Goal: Information Seeking & Learning: Learn about a topic

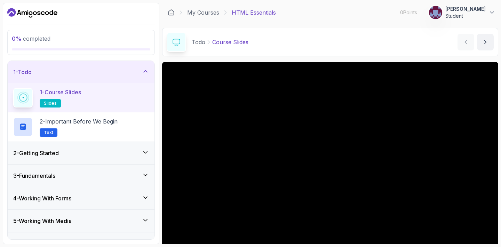
click at [110, 93] on div "1 - Course Slides slides" at bounding box center [81, 97] width 136 height 19
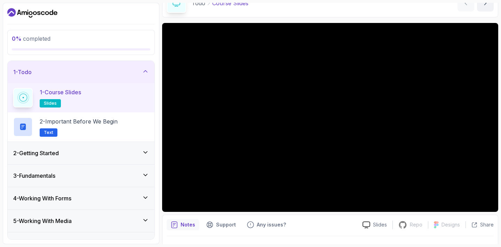
scroll to position [55, 0]
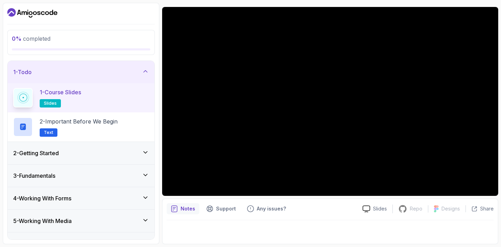
click at [305, 221] on div at bounding box center [330, 229] width 327 height 19
click at [309, 218] on div "Notes Support Any issues? Slides Repo Repository not available Designs Design n…" at bounding box center [330, 222] width 336 height 46
click at [110, 104] on div "1 - Course Slides slides" at bounding box center [81, 97] width 136 height 19
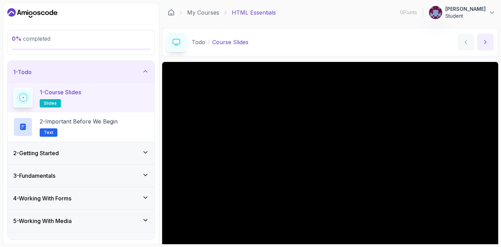
click at [485, 41] on icon "next content" at bounding box center [486, 41] width 2 height 3
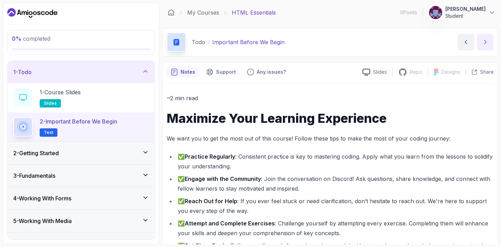
click at [485, 40] on icon "next content" at bounding box center [485, 42] width 7 height 7
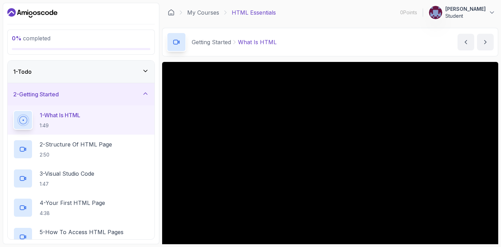
scroll to position [55, 0]
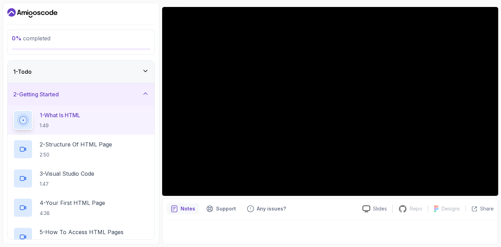
click at [371, 231] on div at bounding box center [330, 229] width 327 height 19
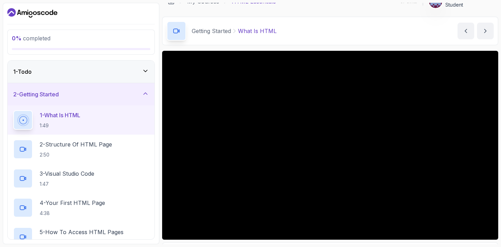
scroll to position [0, 0]
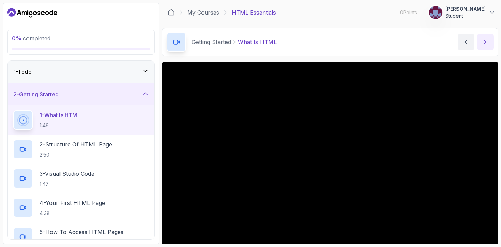
click at [487, 44] on icon "next content" at bounding box center [485, 42] width 7 height 7
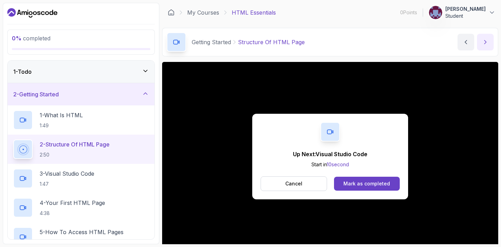
click at [483, 42] on icon "next content" at bounding box center [485, 42] width 7 height 7
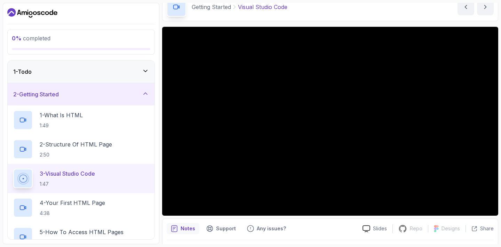
scroll to position [32, 0]
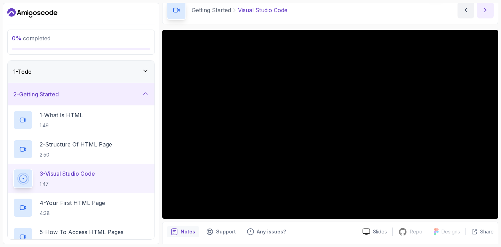
click at [486, 10] on icon "next content" at bounding box center [486, 9] width 2 height 3
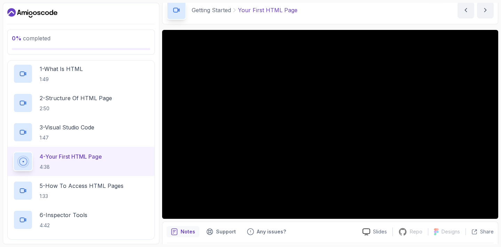
scroll to position [50, 0]
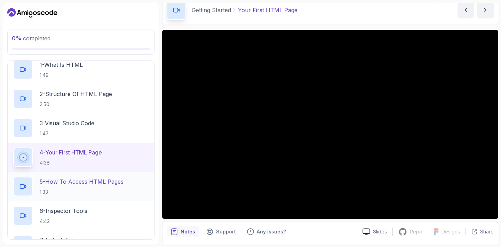
click at [103, 187] on h2 "5 - How To Access HTML Pages 1:33" at bounding box center [82, 187] width 84 height 18
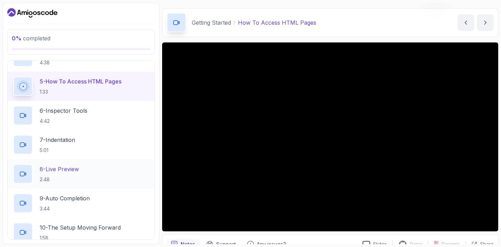
scroll to position [154, 0]
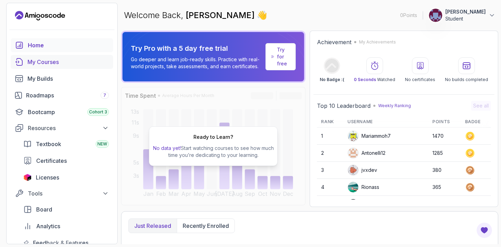
click at [87, 65] on div "My Courses" at bounding box center [67, 62] width 81 height 8
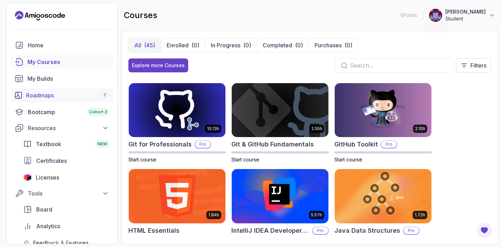
click at [66, 95] on div "Roadmaps 7" at bounding box center [67, 95] width 83 height 8
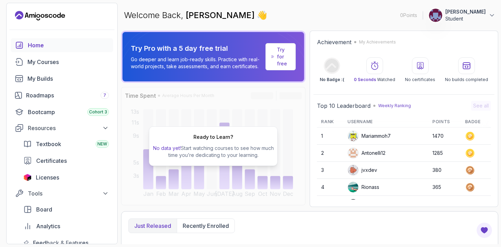
click at [276, 63] on link "Try for free" at bounding box center [281, 56] width 30 height 27
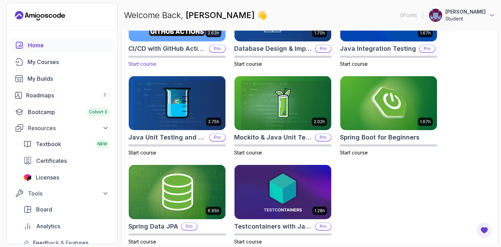
scroll to position [268, 0]
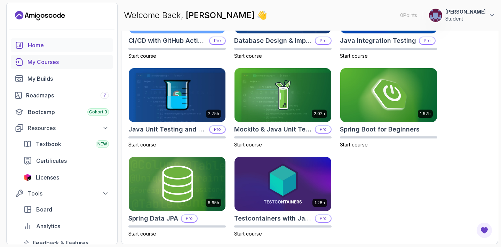
click at [68, 66] on div "My Courses" at bounding box center [67, 62] width 81 height 8
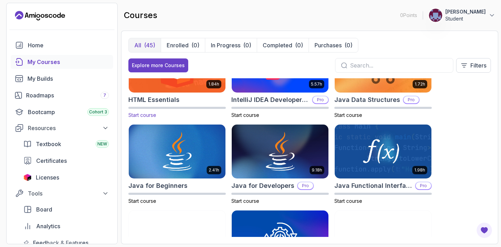
scroll to position [386, 0]
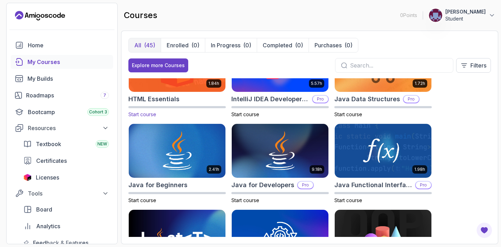
click at [186, 108] on div at bounding box center [176, 107] width 97 height 2
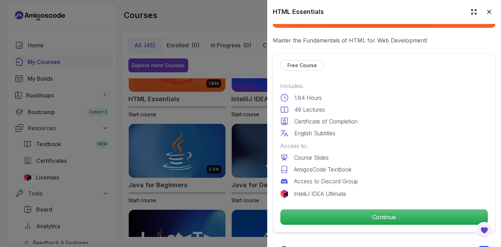
scroll to position [135, 0]
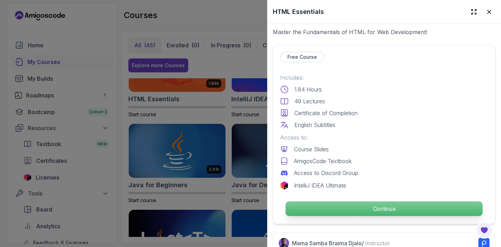
click at [337, 208] on p "Continue" at bounding box center [384, 209] width 197 height 15
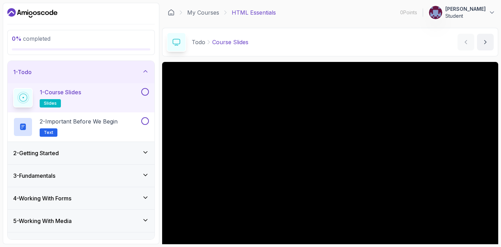
click at [146, 91] on button at bounding box center [145, 92] width 8 height 8
click at [147, 120] on button at bounding box center [145, 121] width 8 height 8
click at [143, 152] on icon at bounding box center [145, 152] width 7 height 7
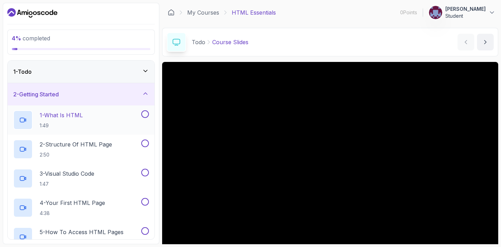
click at [145, 117] on button at bounding box center [145, 114] width 8 height 8
click at [148, 144] on button at bounding box center [145, 144] width 8 height 8
click at [146, 176] on button "3 - Visual Studio Code 1:47" at bounding box center [81, 178] width 136 height 19
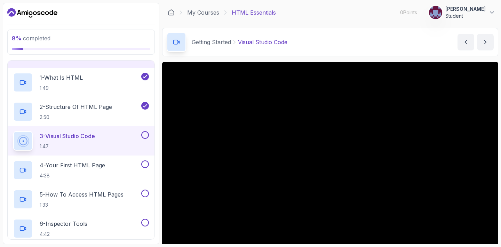
scroll to position [40, 0]
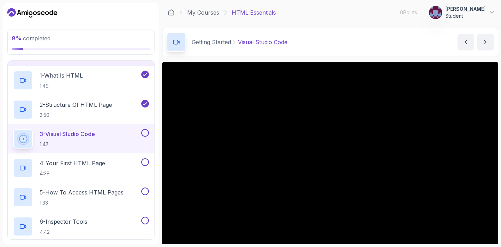
click at [144, 134] on button at bounding box center [145, 133] width 8 height 8
click at [145, 164] on button at bounding box center [145, 162] width 8 height 8
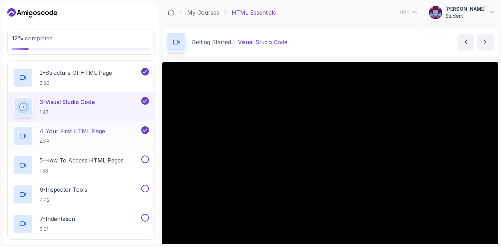
scroll to position [73, 0]
click at [108, 161] on p "5 - How To Access HTML Pages" at bounding box center [82, 159] width 84 height 8
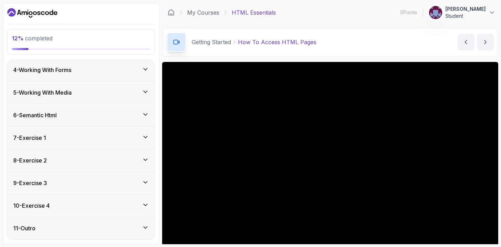
click at [491, 16] on button "[PERSON_NAME] Student" at bounding box center [462, 13] width 67 height 14
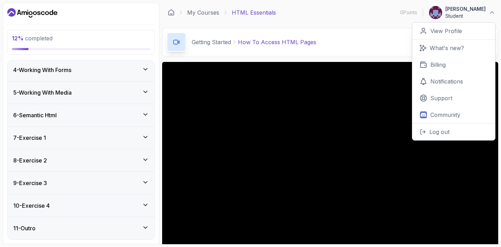
click at [491, 16] on button "[PERSON_NAME] Student" at bounding box center [462, 13] width 67 height 14
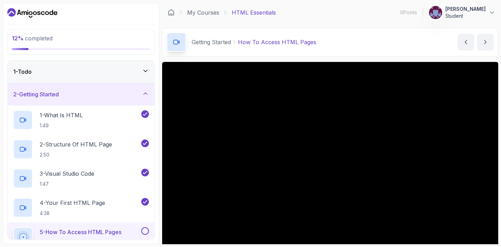
click at [136, 67] on div "1 - Todo" at bounding box center [81, 72] width 147 height 22
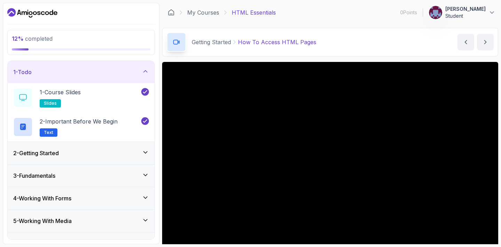
click at [136, 67] on div "1 - Todo" at bounding box center [81, 72] width 147 height 22
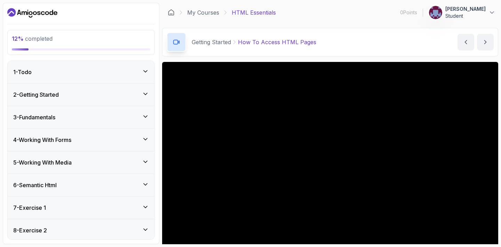
click at [116, 98] on div "2 - Getting Started" at bounding box center [81, 94] width 136 height 8
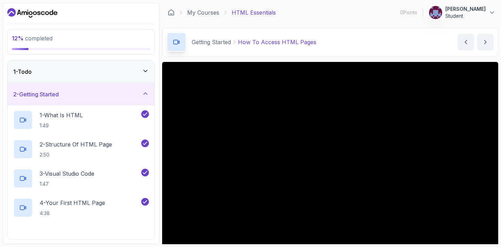
click at [116, 98] on div "2 - Getting Started" at bounding box center [81, 94] width 136 height 8
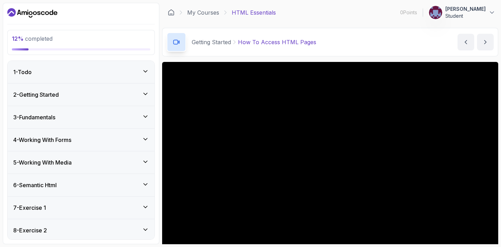
click at [128, 111] on div "3 - Fundamentals" at bounding box center [81, 117] width 147 height 22
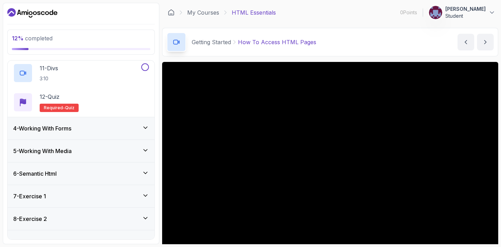
click at [123, 128] on div "4 - Working With Forms" at bounding box center [81, 128] width 136 height 8
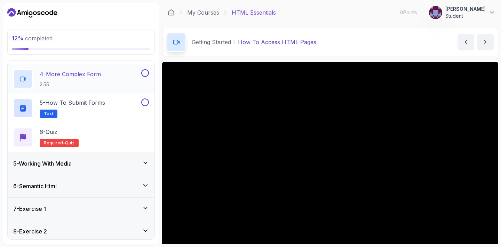
click at [114, 168] on div "5 - Working With Media" at bounding box center [81, 163] width 147 height 22
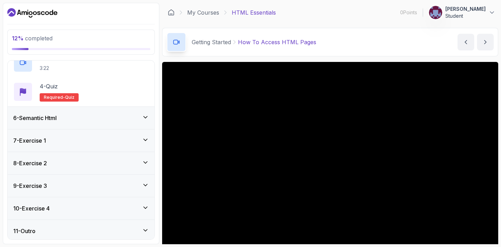
scroll to position [187, 0]
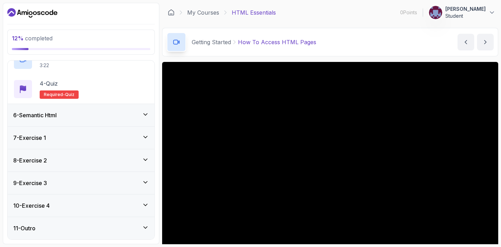
click at [140, 113] on div "6 - Semantic Html" at bounding box center [81, 115] width 136 height 8
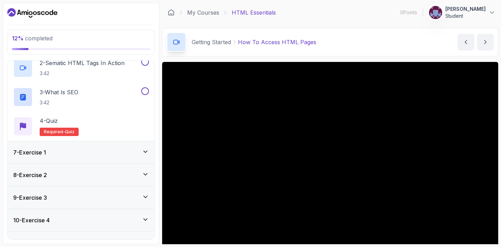
click at [120, 158] on div "7 - Exercise 1" at bounding box center [81, 152] width 147 height 22
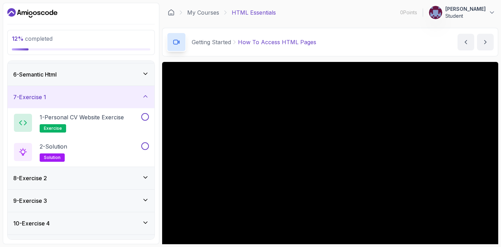
scroll to position [128, 0]
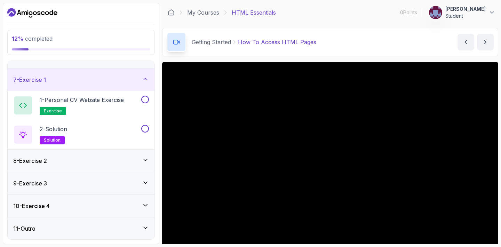
click at [126, 161] on div "8 - Exercise 2" at bounding box center [81, 161] width 136 height 8
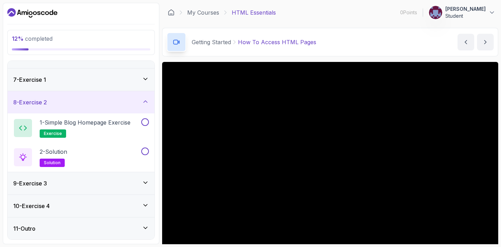
click at [110, 199] on div "10 - Exercise 4" at bounding box center [81, 206] width 147 height 22
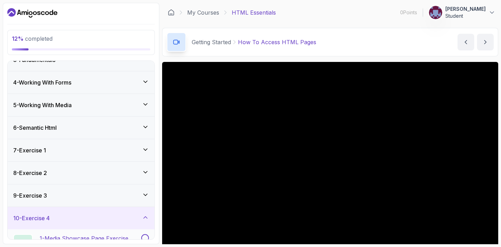
scroll to position [0, 0]
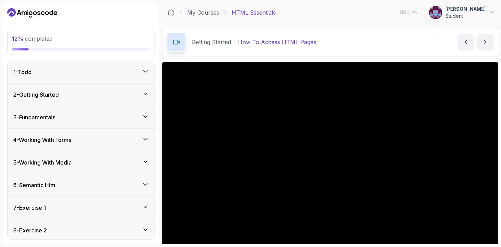
click at [137, 67] on div "1 - Todo" at bounding box center [81, 72] width 147 height 22
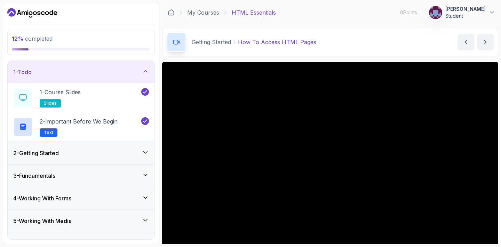
click at [137, 68] on div "1 - Todo" at bounding box center [81, 72] width 136 height 8
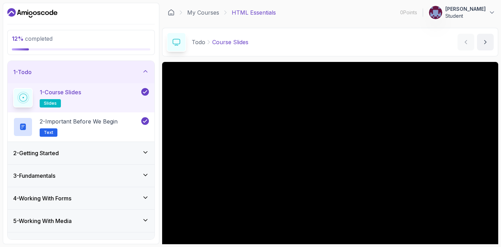
click at [40, 16] on icon "Dashboard" at bounding box center [32, 12] width 50 height 11
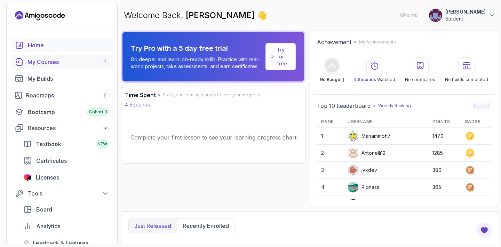
click at [74, 61] on div "My Courses 1" at bounding box center [67, 62] width 81 height 8
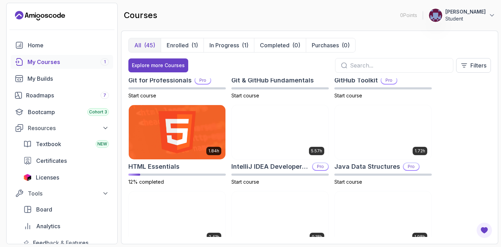
scroll to position [318, 0]
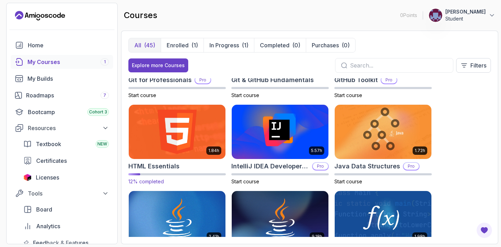
click at [196, 134] on img at bounding box center [177, 131] width 102 height 57
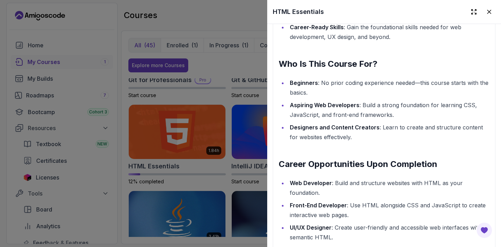
scroll to position [829, 0]
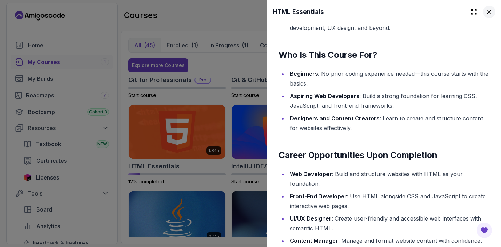
click at [491, 15] on icon at bounding box center [489, 11] width 7 height 7
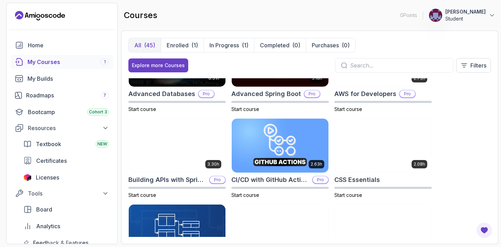
scroll to position [37, 0]
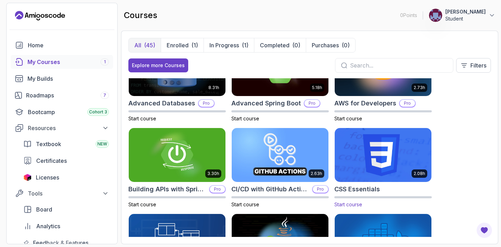
click at [388, 141] on img at bounding box center [383, 155] width 102 height 57
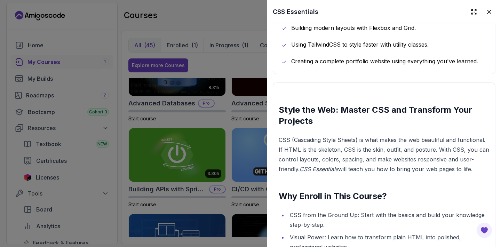
scroll to position [542, 0]
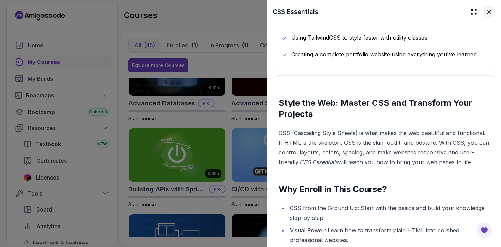
click at [491, 11] on icon at bounding box center [489, 11] width 7 height 7
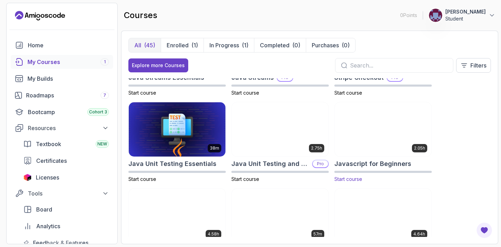
scroll to position [671, 0]
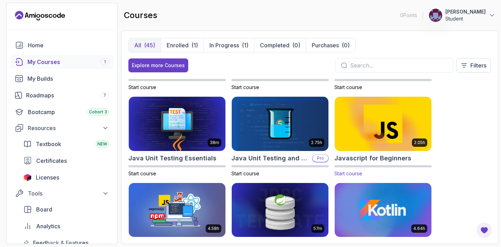
click at [379, 149] on img at bounding box center [383, 123] width 102 height 57
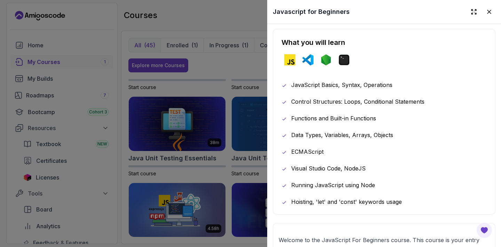
scroll to position [334, 0]
click at [233, 159] on div at bounding box center [250, 123] width 501 height 247
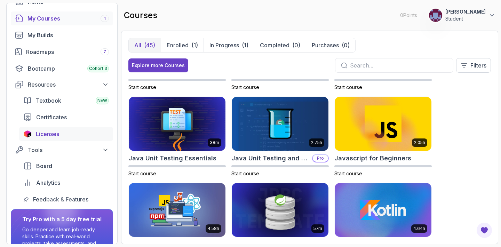
scroll to position [85, 0]
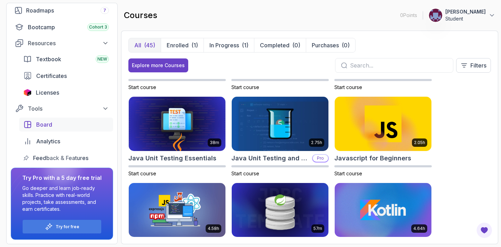
click at [54, 127] on div "Board" at bounding box center [72, 124] width 73 height 8
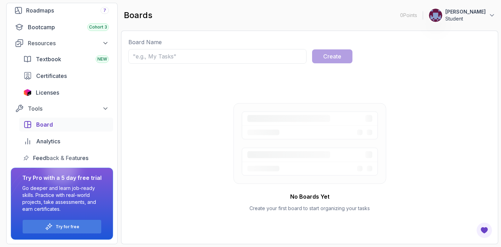
click at [182, 60] on input "text" at bounding box center [217, 56] width 178 height 15
type input "Learnings"
click at [344, 54] on button "Create" at bounding box center [332, 56] width 40 height 14
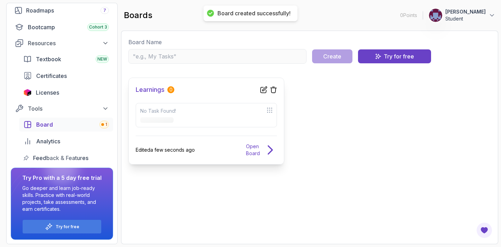
click at [220, 115] on div "No Task Found!" at bounding box center [206, 115] width 141 height 24
click at [269, 108] on icon at bounding box center [270, 111] width 6 height 6
drag, startPoint x: 265, startPoint y: 158, endPoint x: 263, endPoint y: 152, distance: 6.1
click at [263, 153] on div "Learnings 0 No Task Found! Edited a few seconds ago Open Board" at bounding box center [206, 121] width 156 height 87
click at [274, 93] on icon at bounding box center [274, 90] width 6 height 6
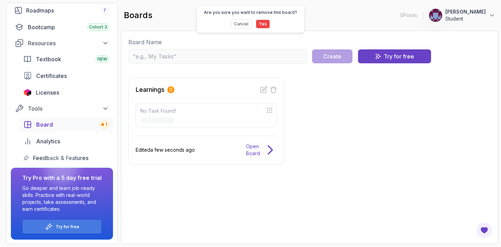
click at [266, 27] on button "Yes" at bounding box center [263, 23] width 14 height 9
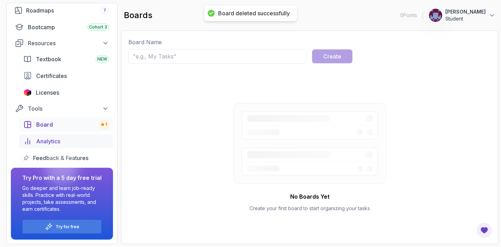
click at [80, 142] on div "Analytics" at bounding box center [72, 141] width 73 height 8
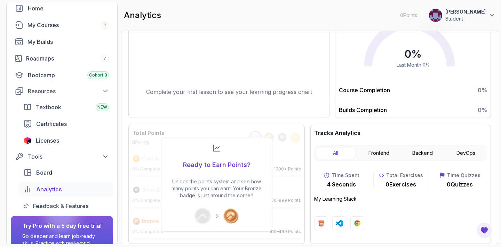
scroll to position [36, 0]
click at [75, 129] on link "Certificates" at bounding box center [66, 125] width 94 height 14
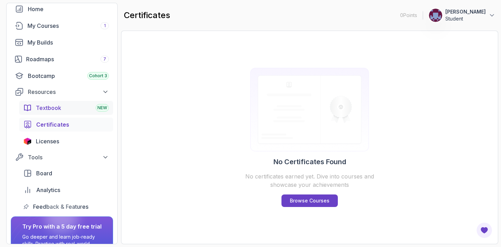
click at [75, 111] on div "Textbook NEW" at bounding box center [72, 108] width 73 height 8
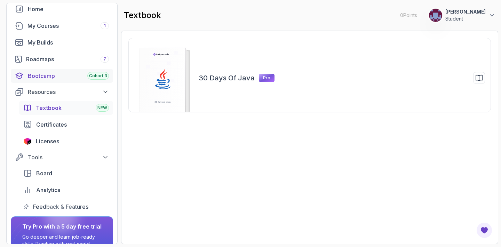
click at [87, 81] on link "Bootcamp Cohort 3" at bounding box center [62, 76] width 102 height 14
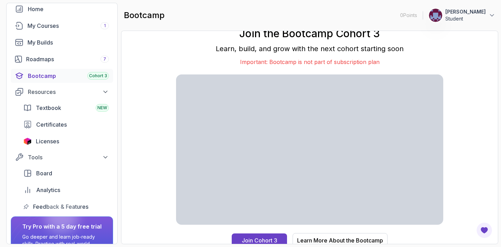
scroll to position [4, 0]
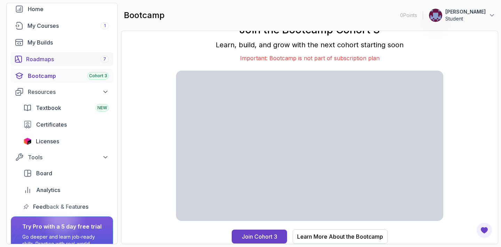
click at [61, 52] on link "Roadmaps 7" at bounding box center [62, 59] width 102 height 14
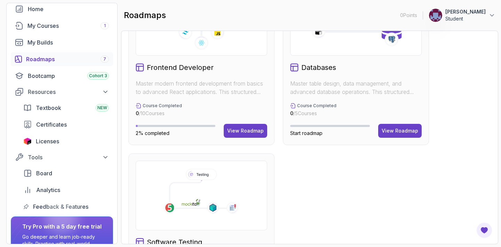
scroll to position [406, 0]
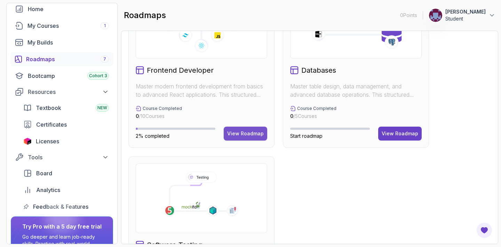
click at [236, 134] on div "View Roadmap" at bounding box center [245, 133] width 37 height 7
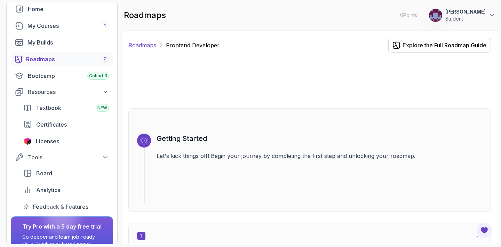
click at [145, 44] on link "Roadmaps" at bounding box center [142, 45] width 28 height 8
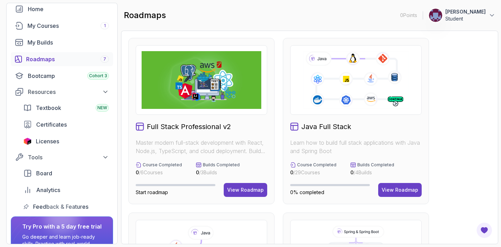
scroll to position [491, 0]
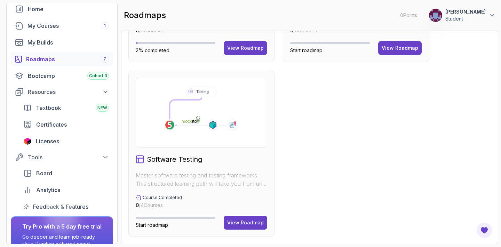
click at [205, 163] on div "Software Testing" at bounding box center [202, 160] width 132 height 10
click at [246, 221] on div "View Roadmap" at bounding box center [245, 222] width 37 height 7
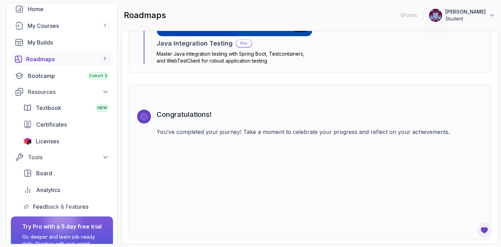
scroll to position [1279, 0]
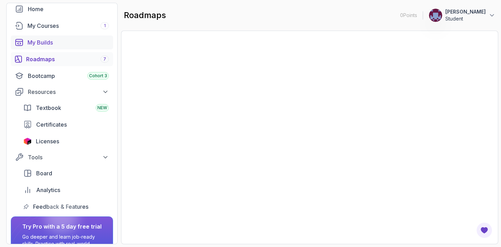
click at [49, 44] on div "My Builds" at bounding box center [67, 42] width 81 height 8
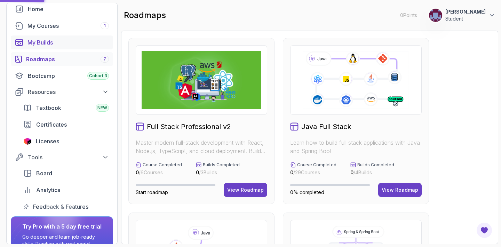
click at [49, 41] on div "My Builds" at bounding box center [67, 42] width 81 height 8
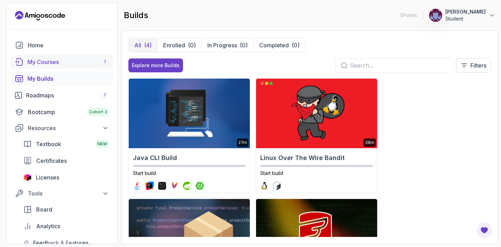
click at [58, 58] on div "My Courses 1" at bounding box center [67, 62] width 81 height 8
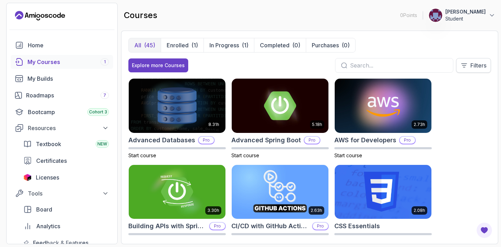
click at [481, 69] on p "Filters" at bounding box center [479, 65] width 16 height 8
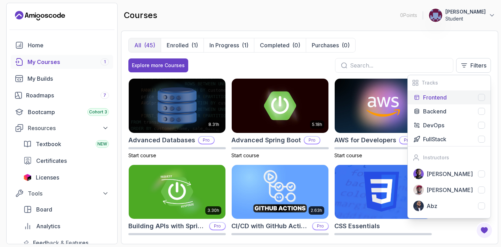
click at [450, 94] on div "Frontend" at bounding box center [454, 97] width 62 height 8
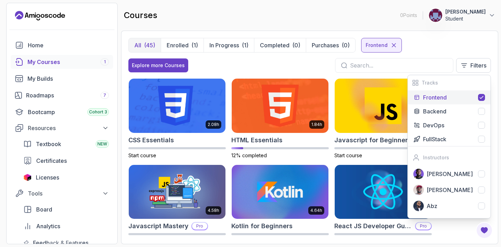
click at [428, 51] on div "All (45) Enrolled (1) In Progress (1) Completed (0) Purchases (0) Frontend" at bounding box center [309, 45] width 363 height 15
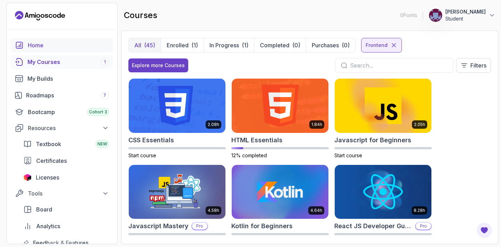
click at [45, 42] on div "Home" at bounding box center [68, 45] width 81 height 8
